Goal: Book appointment/travel/reservation

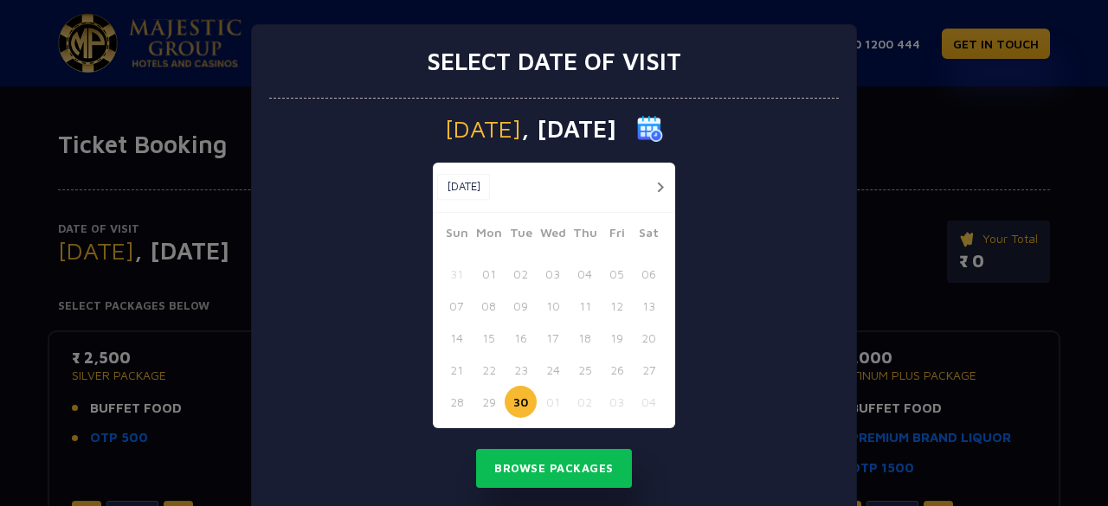
click at [643, 192] on div at bounding box center [655, 188] width 32 height 22
click at [649, 186] on button "button" at bounding box center [660, 188] width 22 height 22
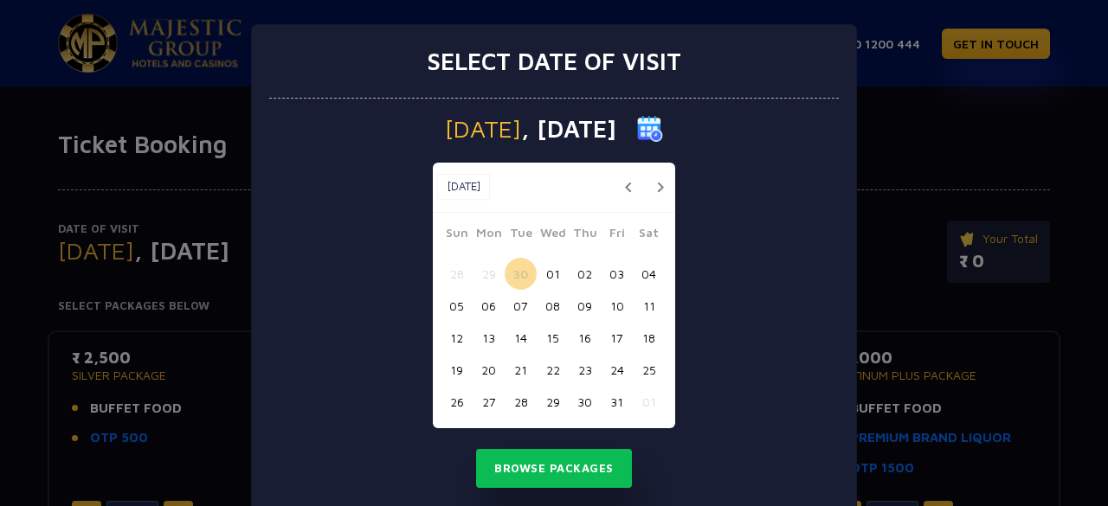
click at [486, 306] on button "06" at bounding box center [489, 306] width 32 height 32
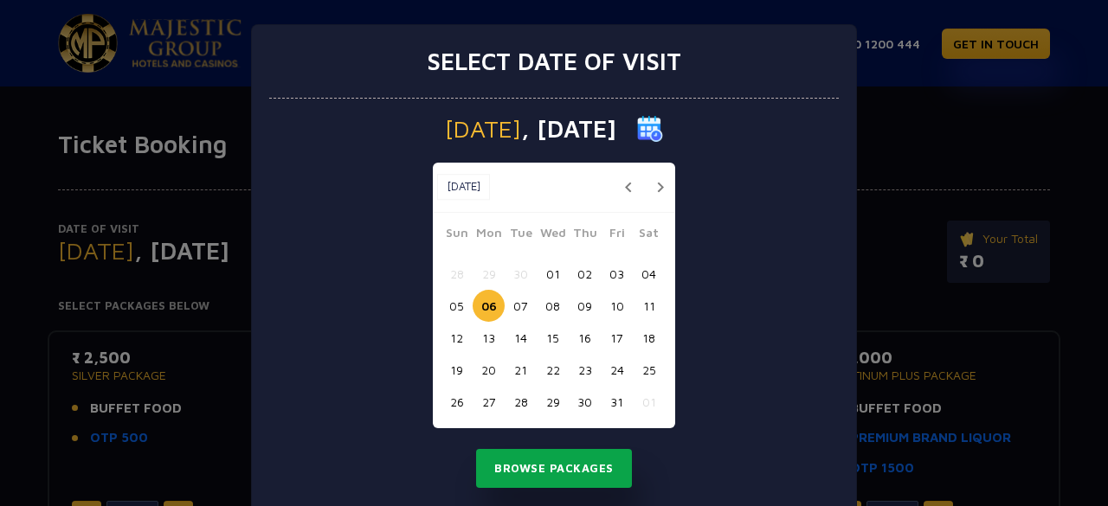
click at [593, 471] on button "Browse Packages" at bounding box center [554, 469] width 156 height 40
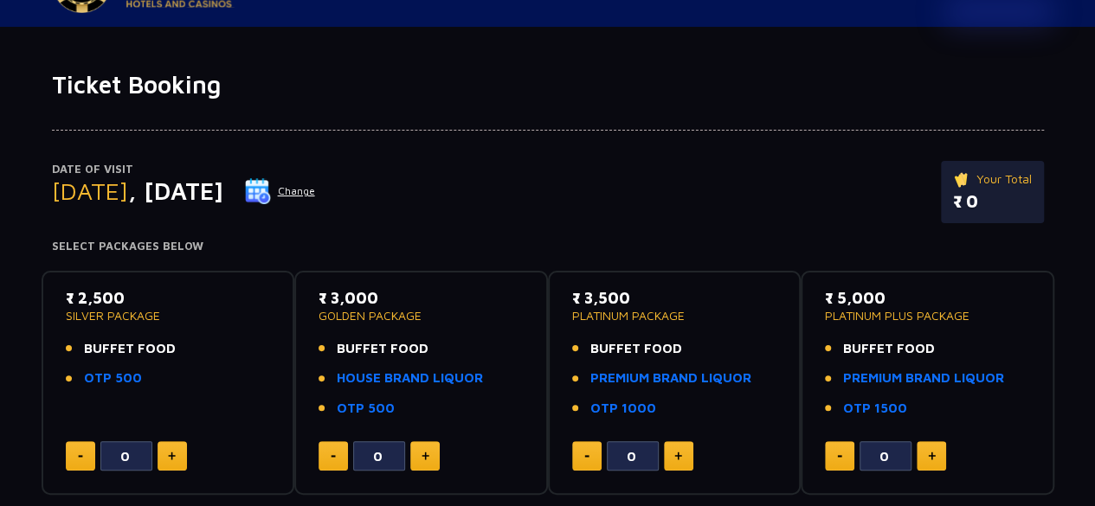
scroll to position [87, 0]
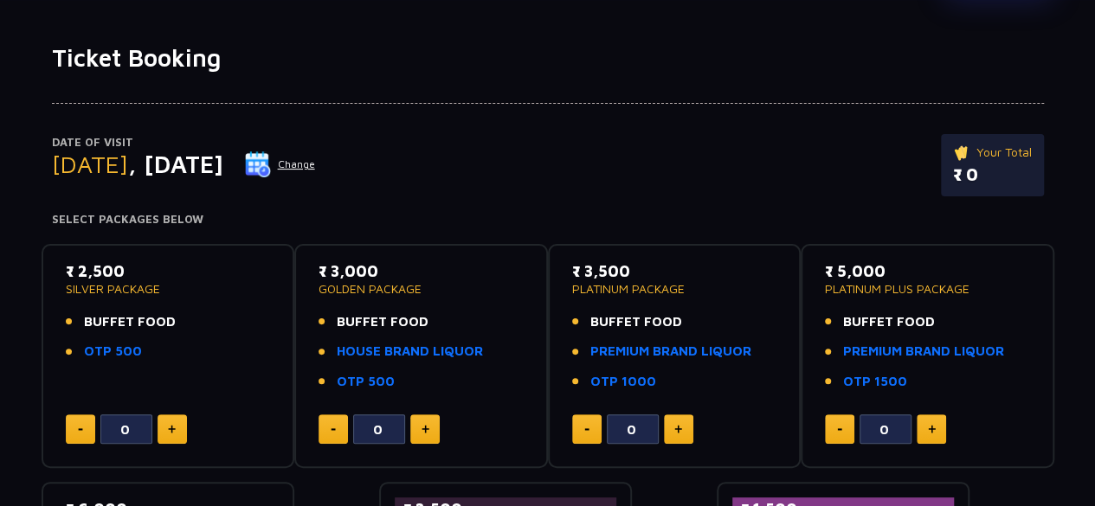
click at [135, 324] on span "BUFFET FOOD" at bounding box center [130, 322] width 92 height 20
click at [370, 351] on link "HOUSE BRAND LIQUOR" at bounding box center [410, 352] width 146 height 20
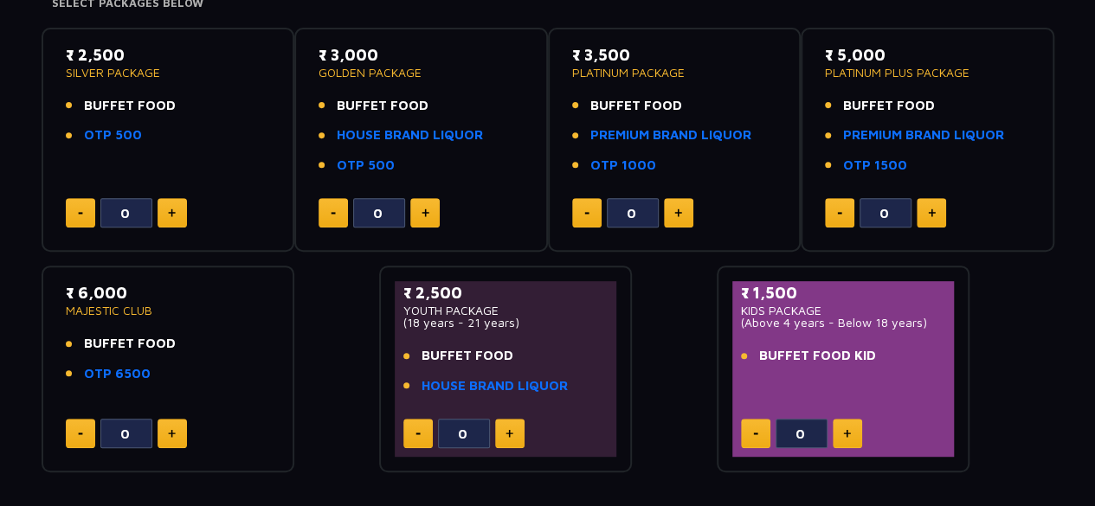
scroll to position [216, 0]
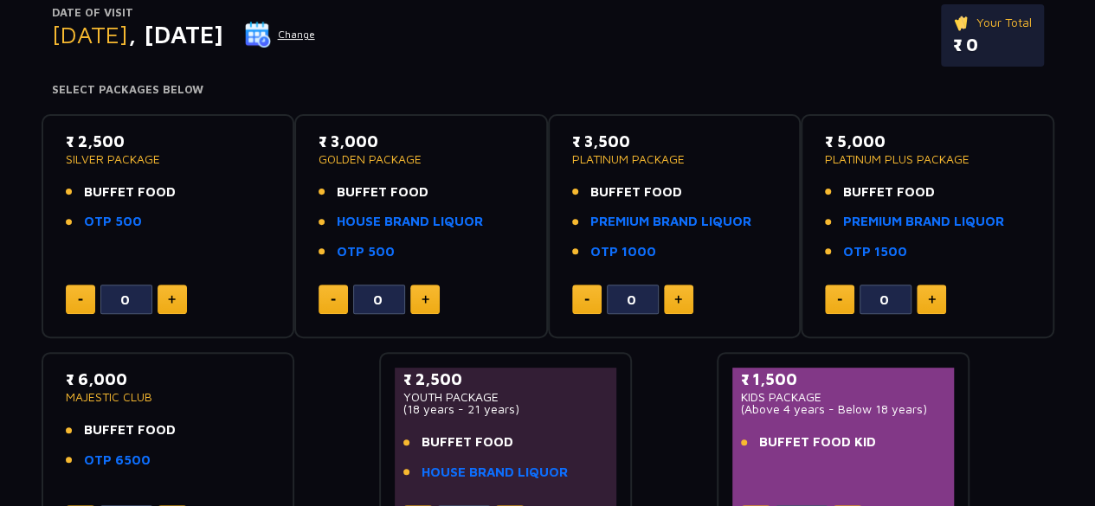
click at [423, 301] on img at bounding box center [426, 299] width 8 height 9
click at [425, 306] on button at bounding box center [424, 299] width 29 height 29
type input "3"
